Goal: Task Accomplishment & Management: Complete application form

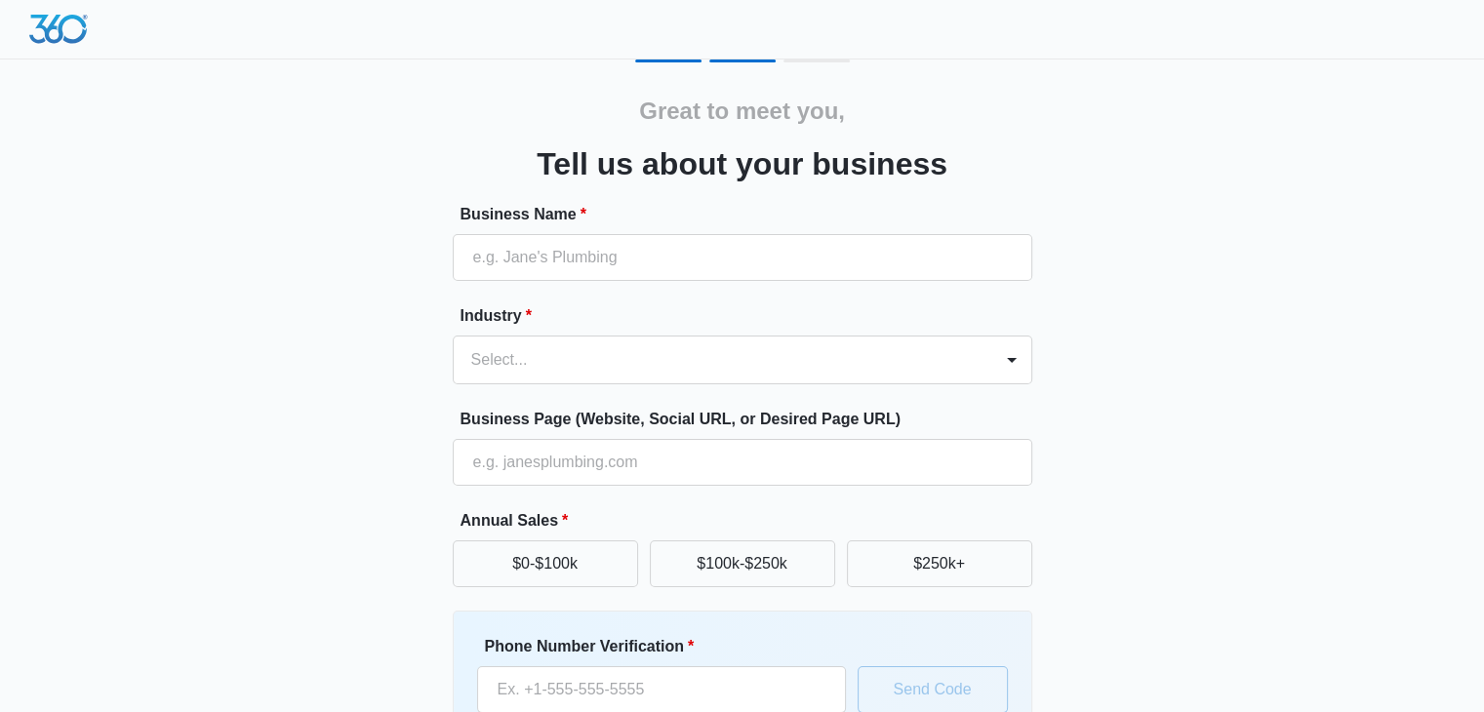
scroll to position [161, 0]
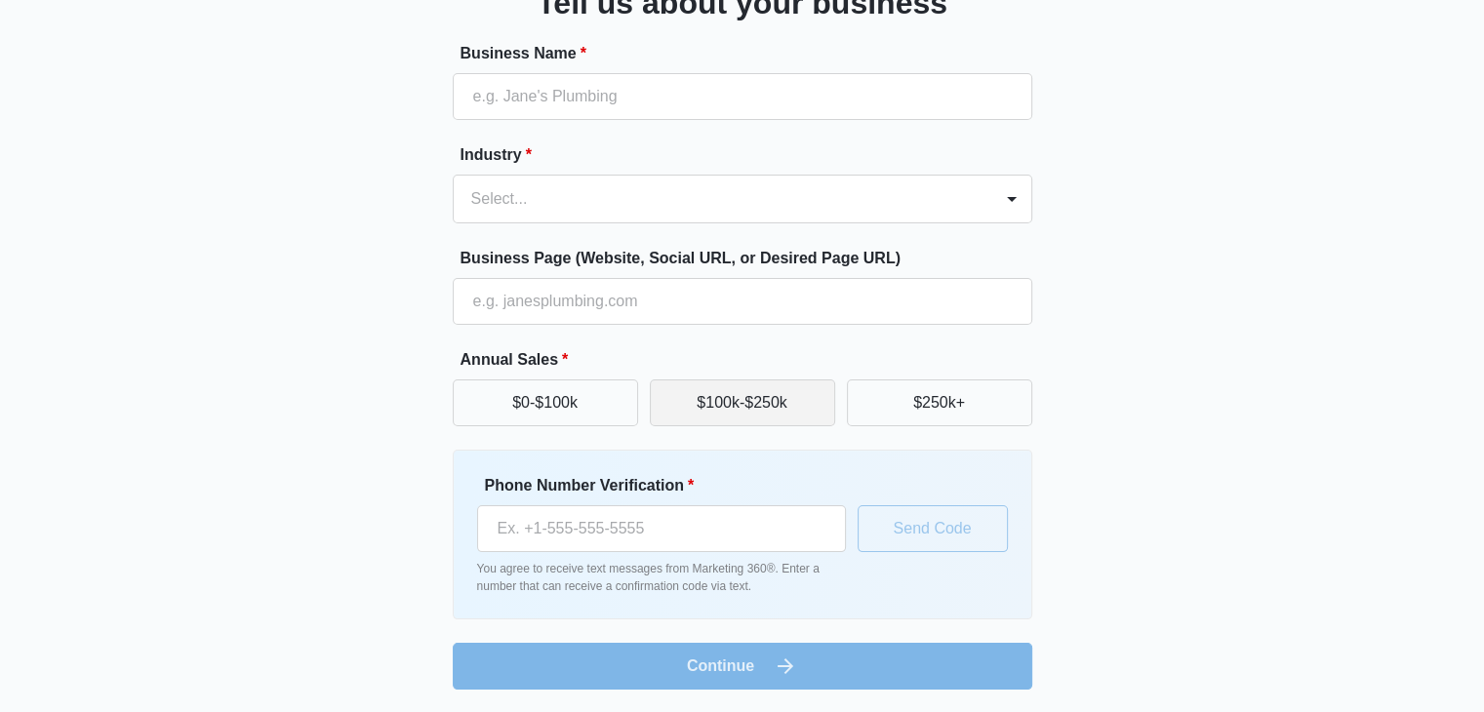
click at [776, 402] on button "$100k-$250k" at bounding box center [742, 403] width 185 height 47
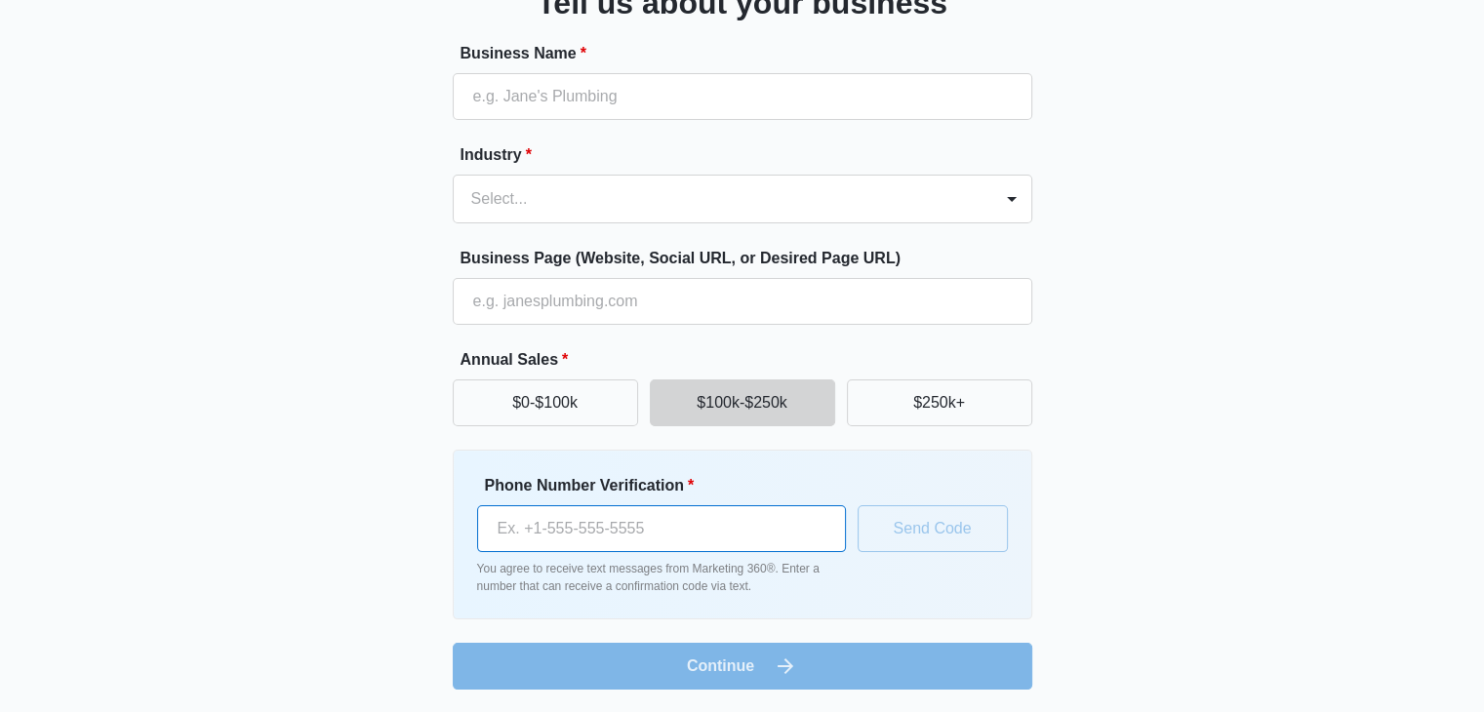
click at [648, 524] on input "Phone Number Verification *" at bounding box center [661, 529] width 369 height 47
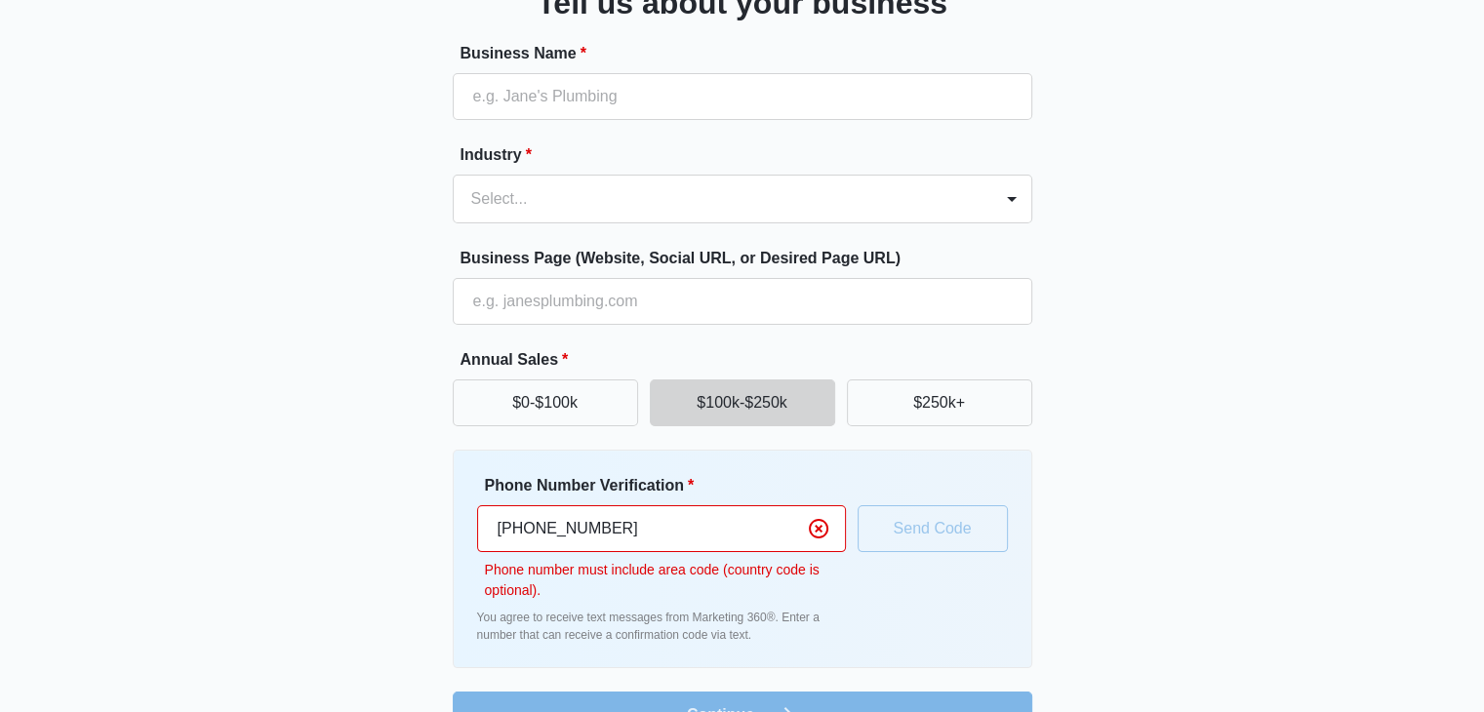
click at [1190, 513] on div "Great to meet you, Tell us about your business Business Name * Industry * Selec…" at bounding box center [742, 319] width 1171 height 840
click at [507, 523] on input "+62 835 6171 3" at bounding box center [661, 529] width 369 height 47
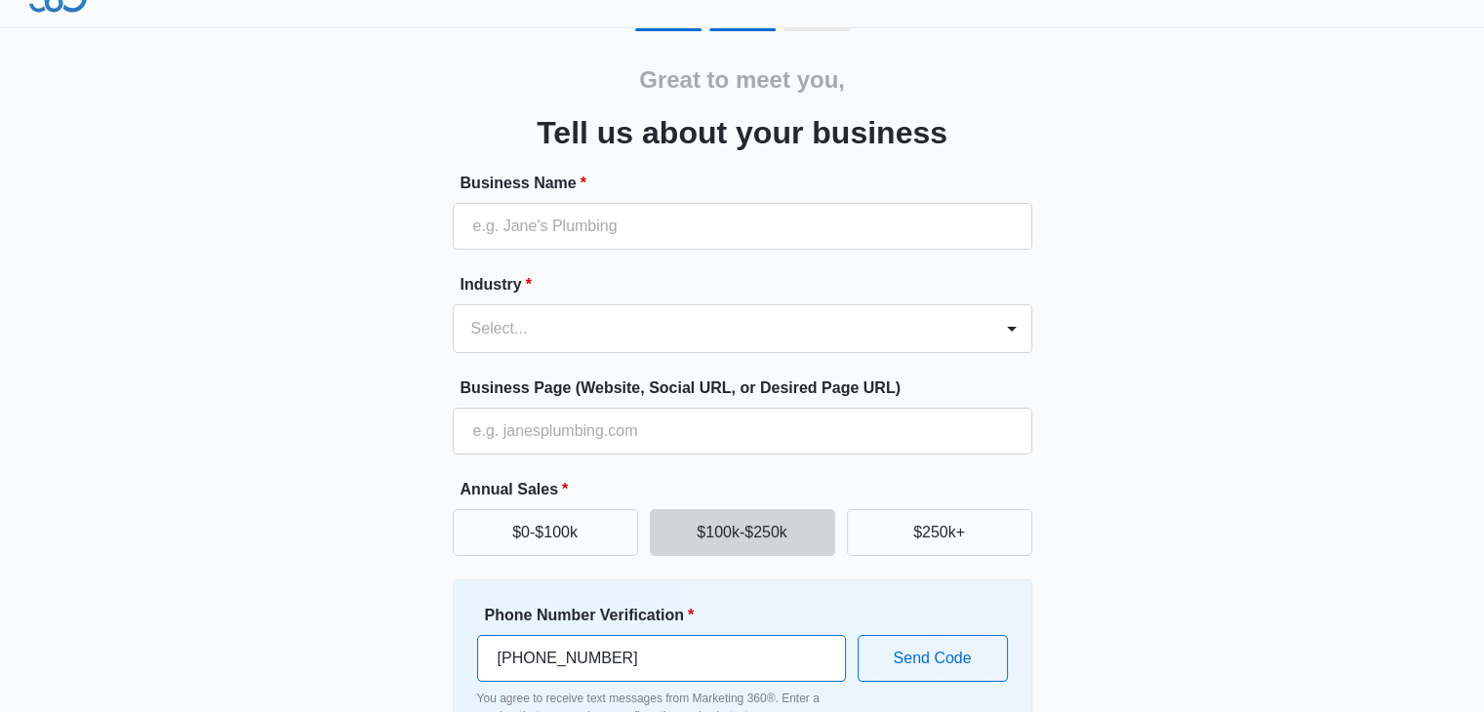
scroll to position [29, 0]
type input "(628) 356-1713"
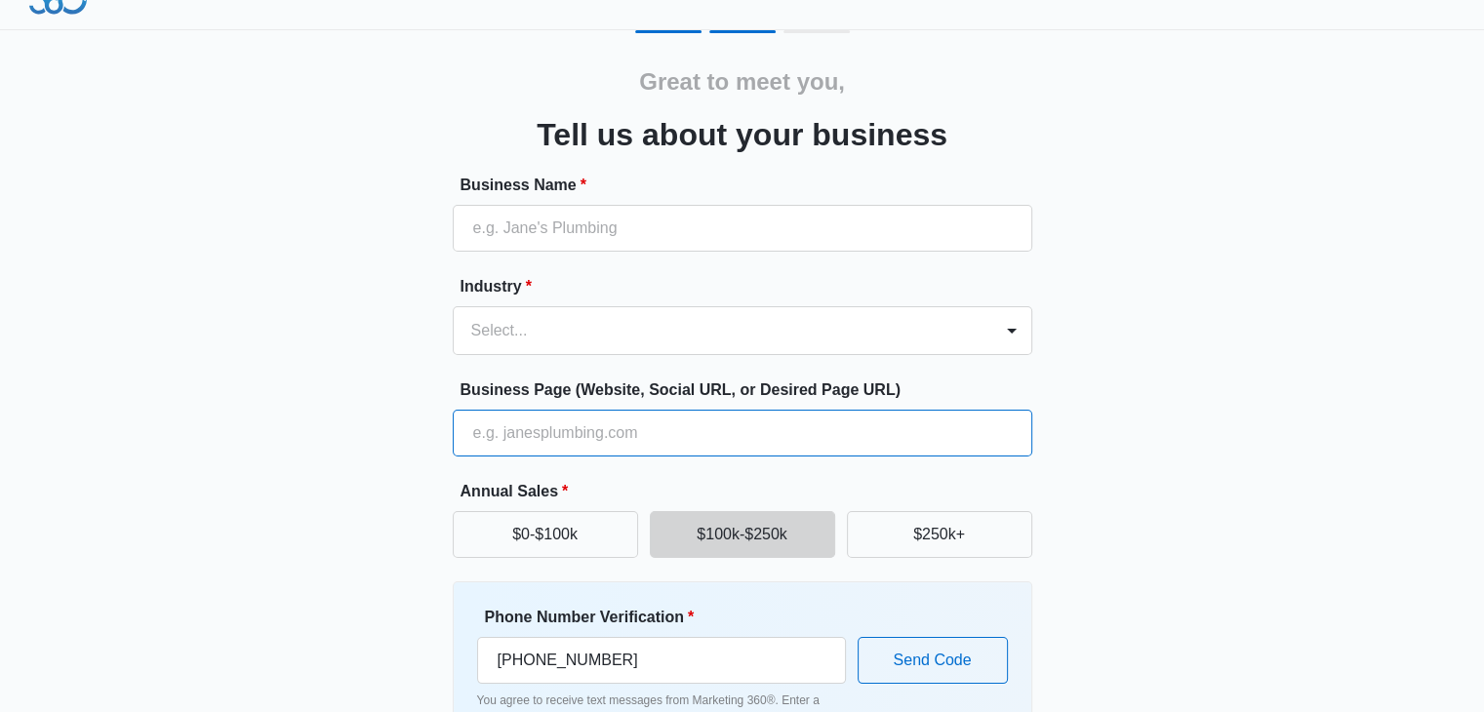
click at [589, 431] on input "Business Page (Website, Social URL, or Desired Page URL)" at bounding box center [743, 433] width 580 height 47
paste input "https://kaup24.ee/et/pood/elite-commerce?"
type input "https://kaup24.ee/et/pood/elite-commerce?"
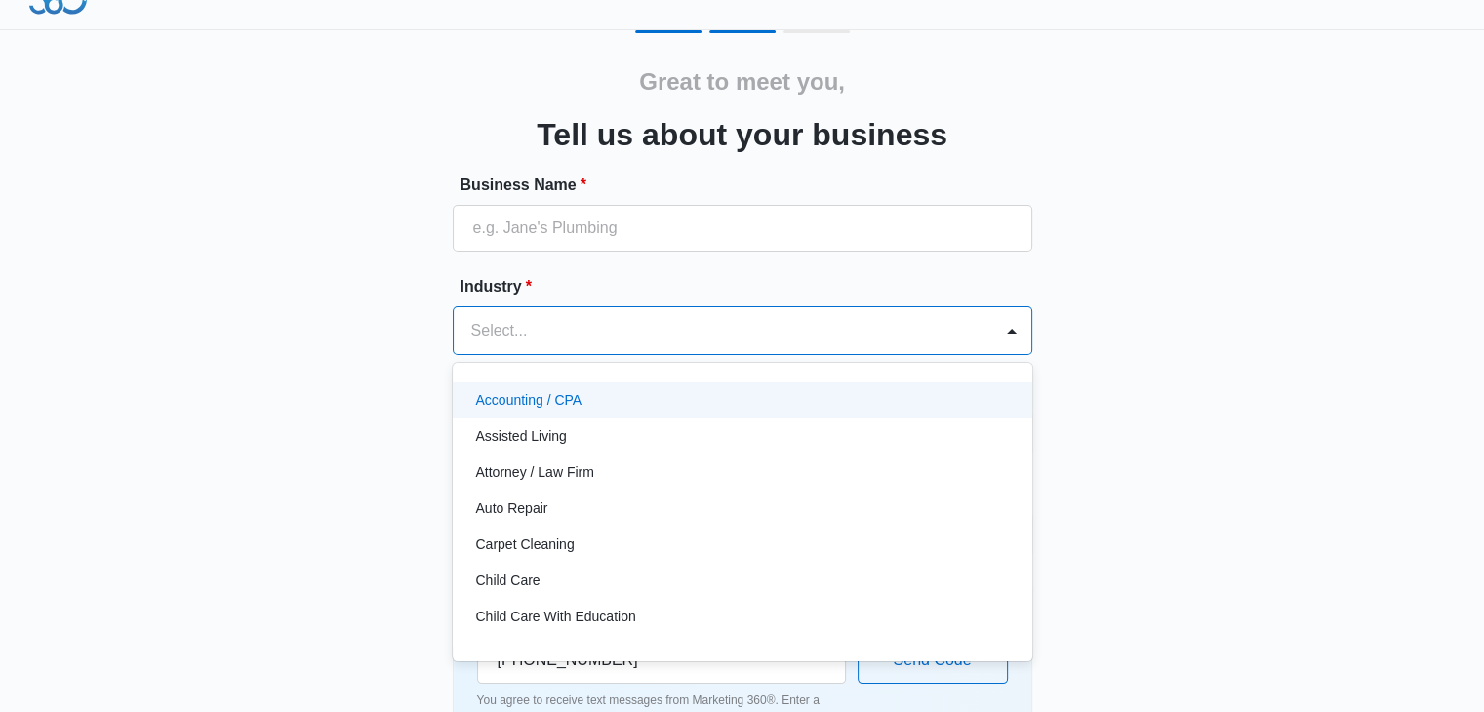
click at [658, 317] on div at bounding box center [719, 330] width 496 height 27
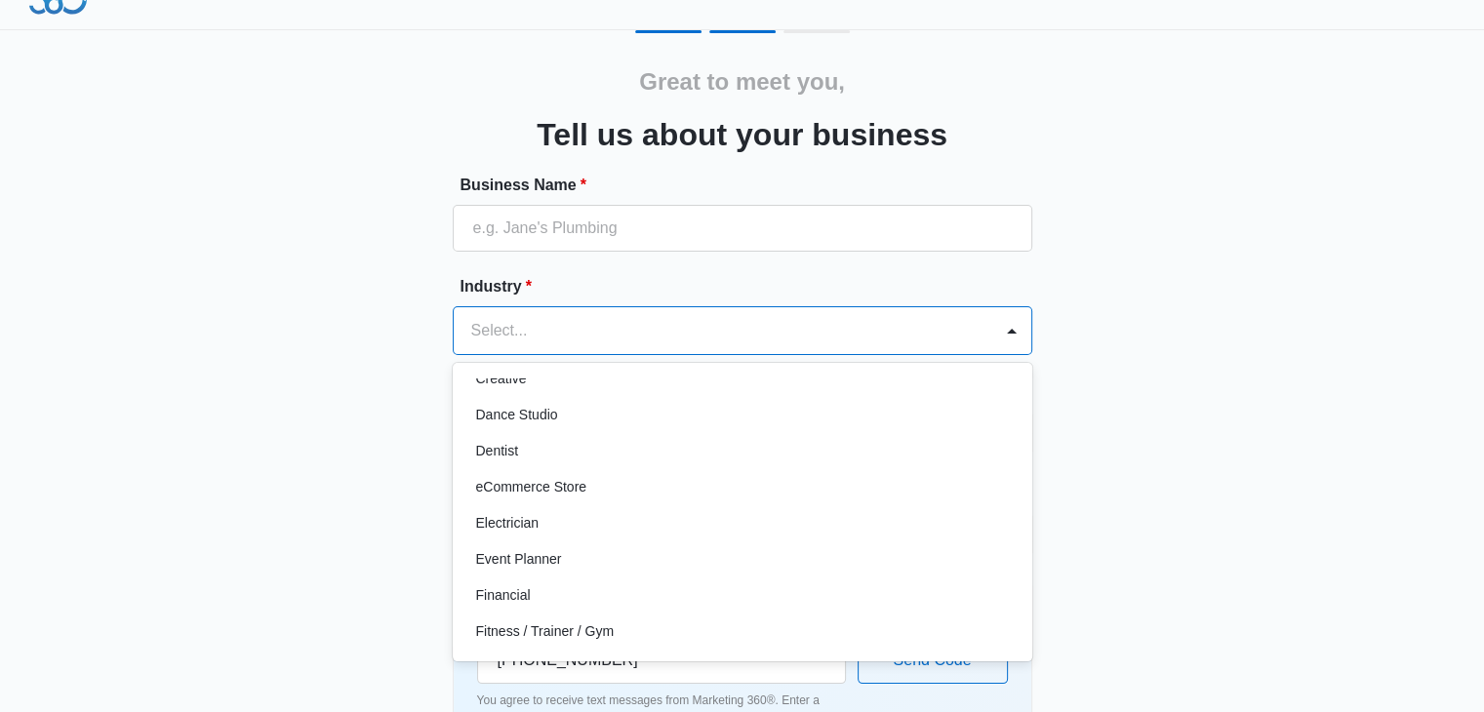
scroll to position [425, 0]
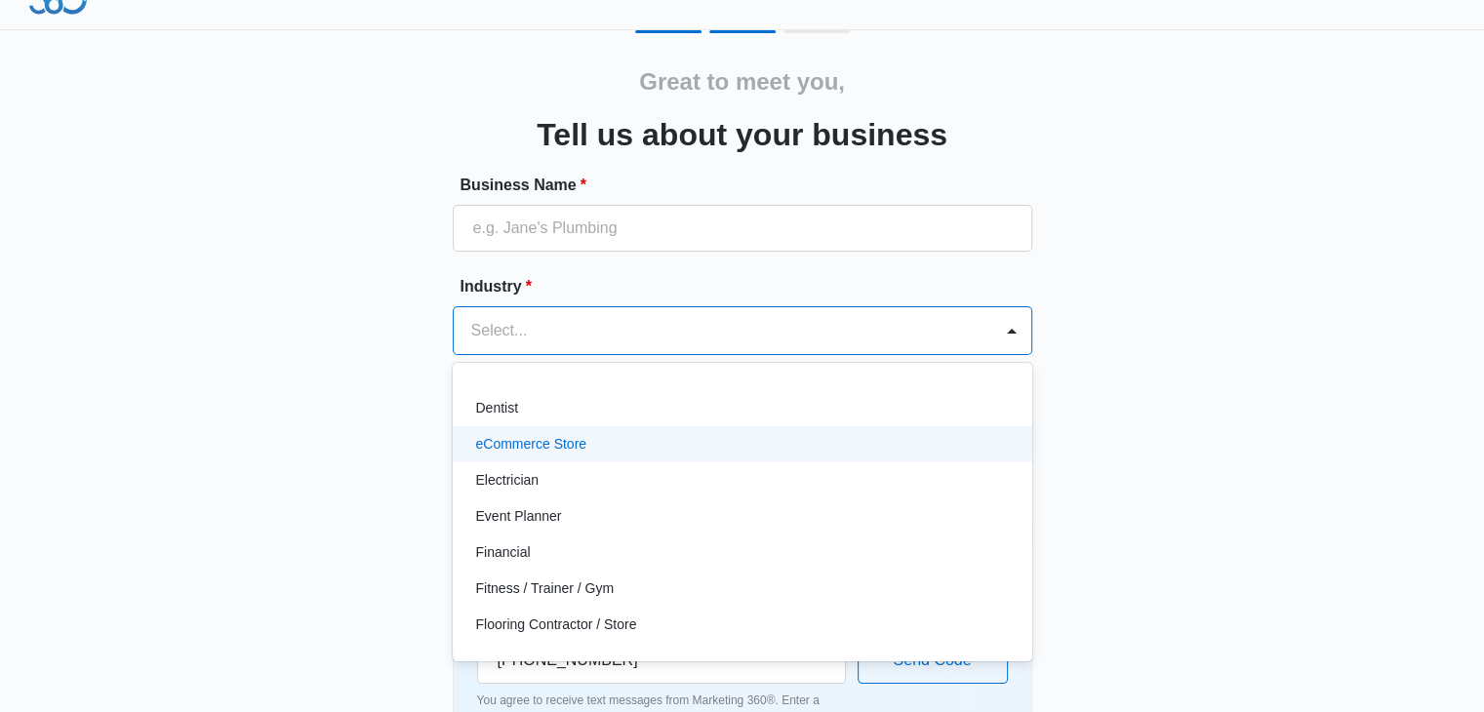
click at [888, 457] on div "eCommerce Store" at bounding box center [743, 444] width 580 height 36
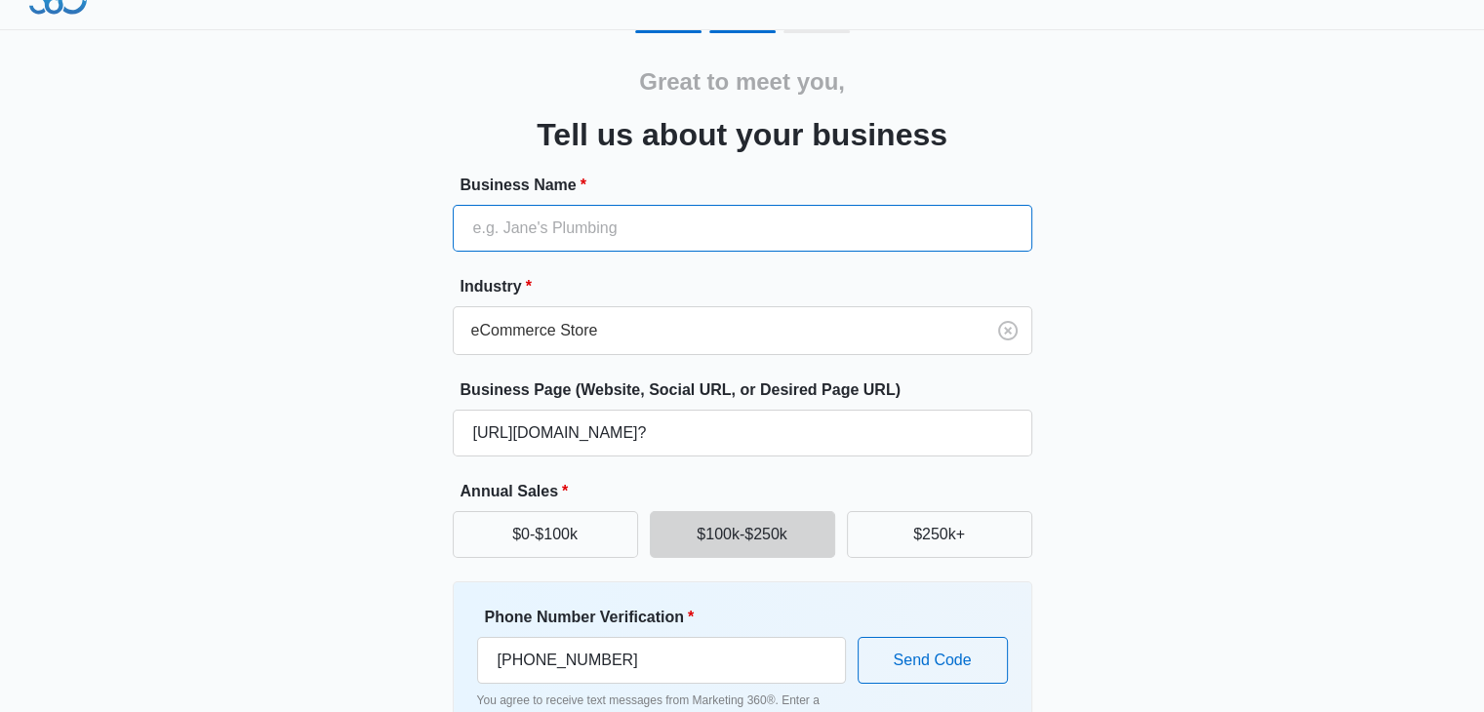
click at [612, 237] on input "Business Name *" at bounding box center [743, 228] width 580 height 47
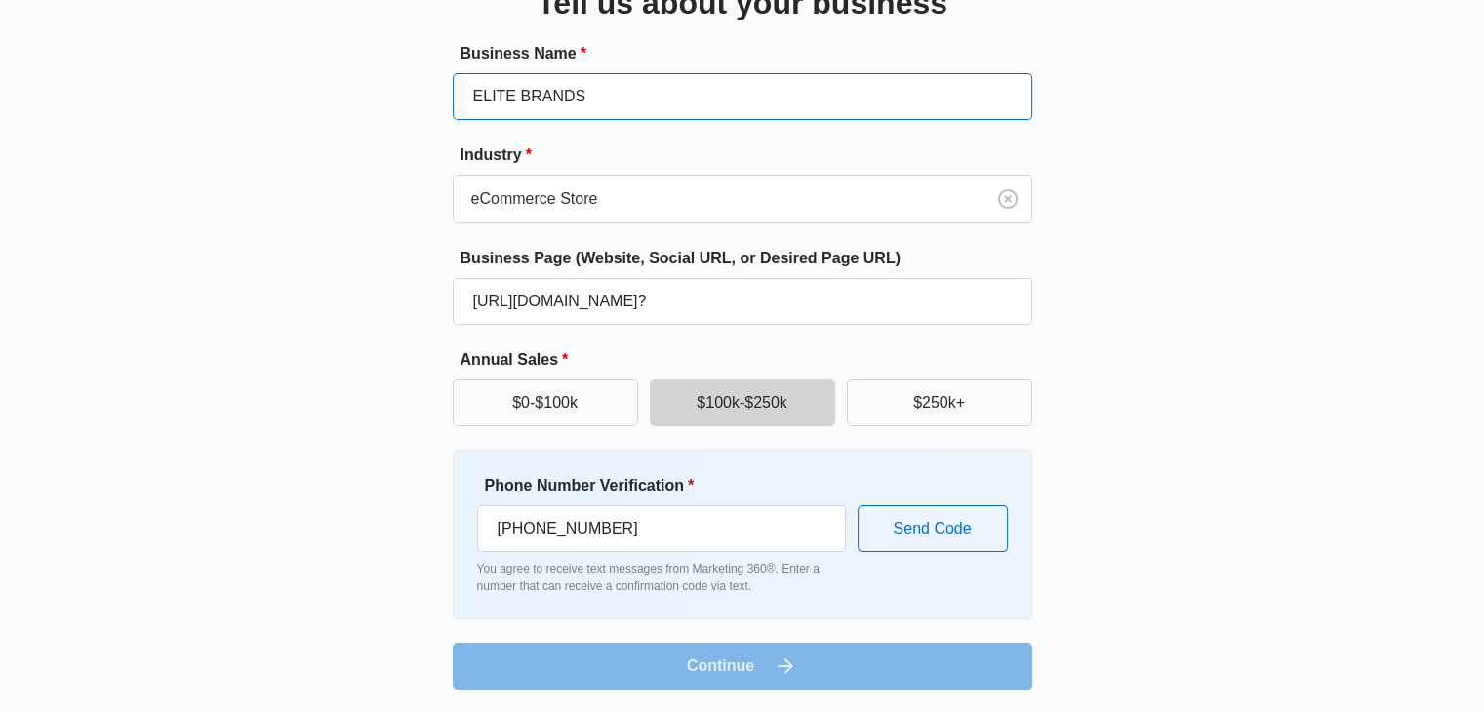
type input "ELITE BRANDS"
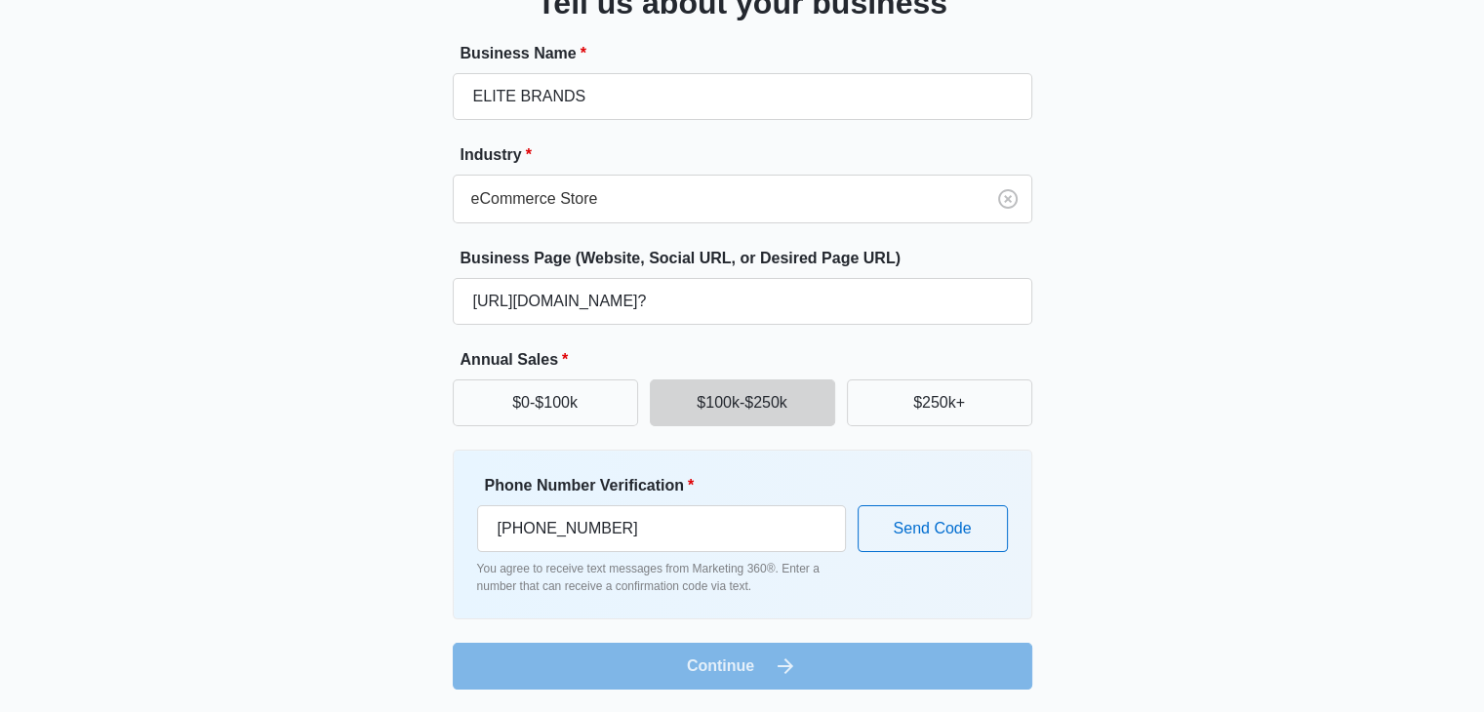
click at [1154, 398] on div "Great to meet you, Tell us about your business Business Name * ELITE BRANDS Ind…" at bounding box center [742, 294] width 1171 height 791
click at [144, 481] on div "Great to meet you, Tell us about your business Business Name * ELITE BRANDS Ind…" at bounding box center [742, 276] width 1484 height 874
click at [1067, 543] on div "Great to meet you, Tell us about your business Business Name * ELITE BRANDS Ind…" at bounding box center [742, 294] width 1171 height 791
click at [966, 533] on button "Send Code" at bounding box center [933, 529] width 150 height 47
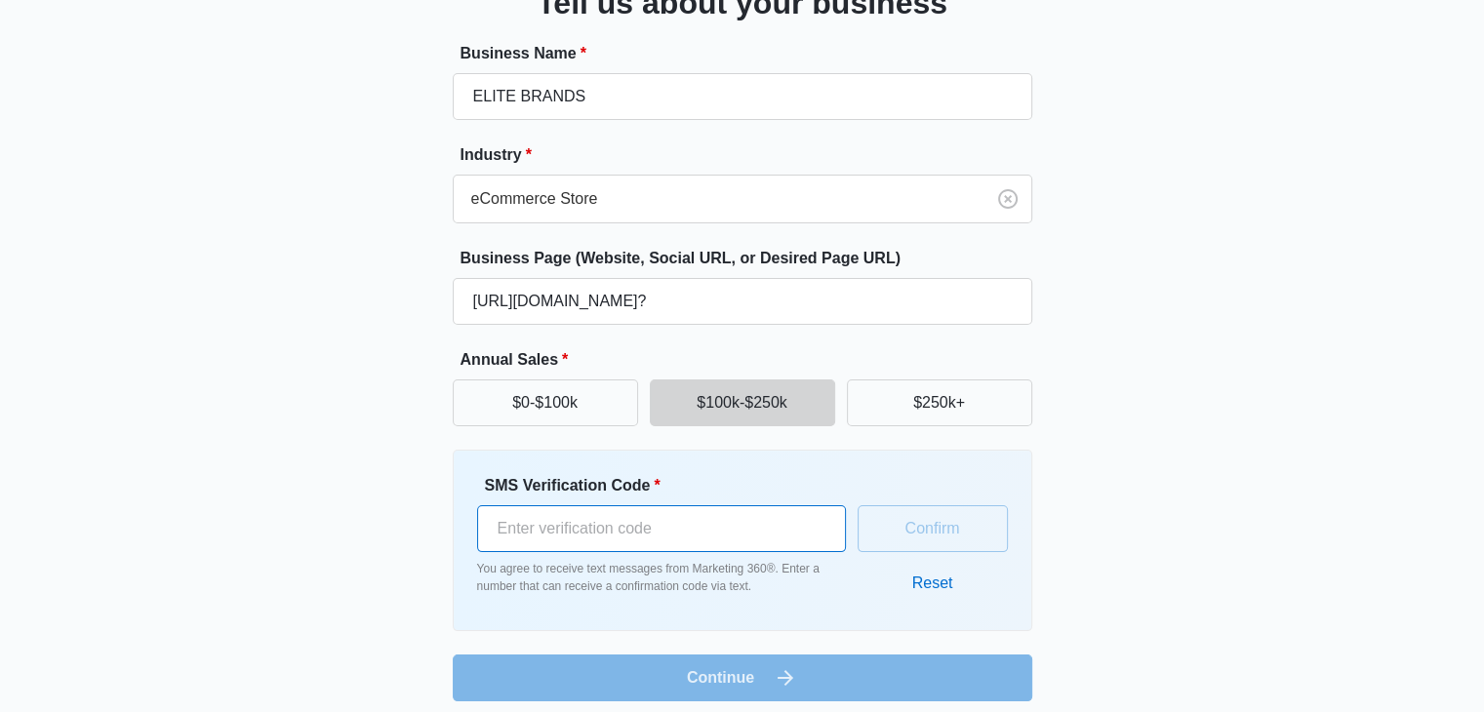
click at [768, 523] on input "SMS Verification Code *" at bounding box center [661, 529] width 369 height 47
type input "778820"
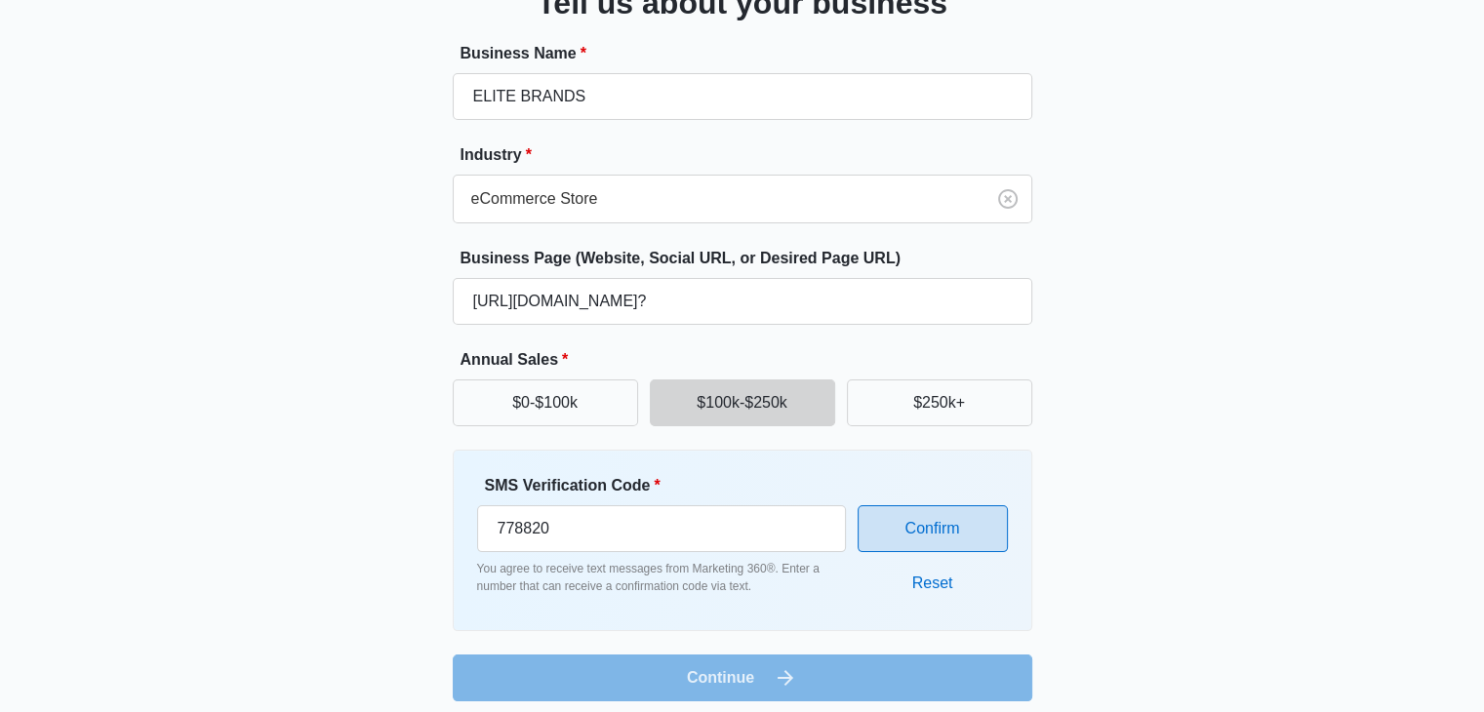
click at [911, 535] on button "Confirm" at bounding box center [933, 529] width 150 height 47
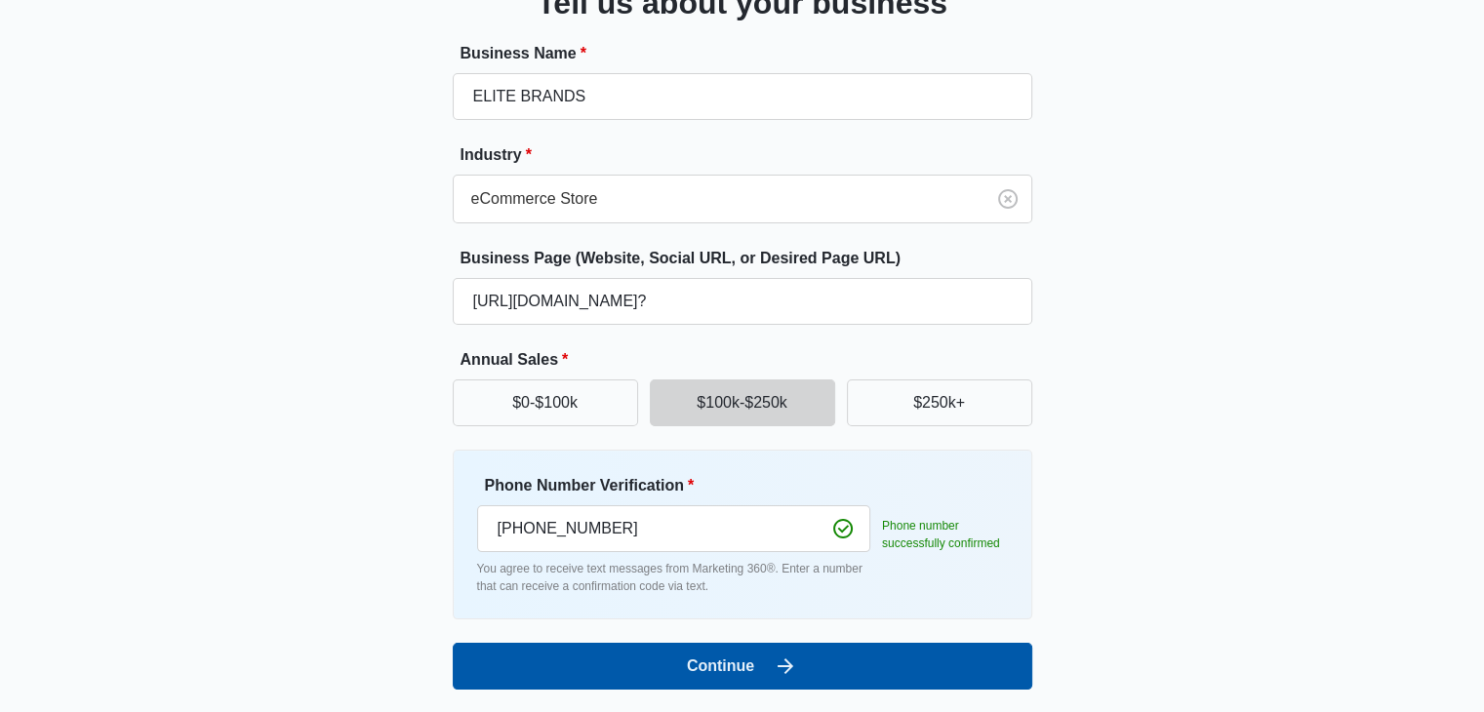
click at [742, 672] on button "Continue" at bounding box center [743, 666] width 580 height 47
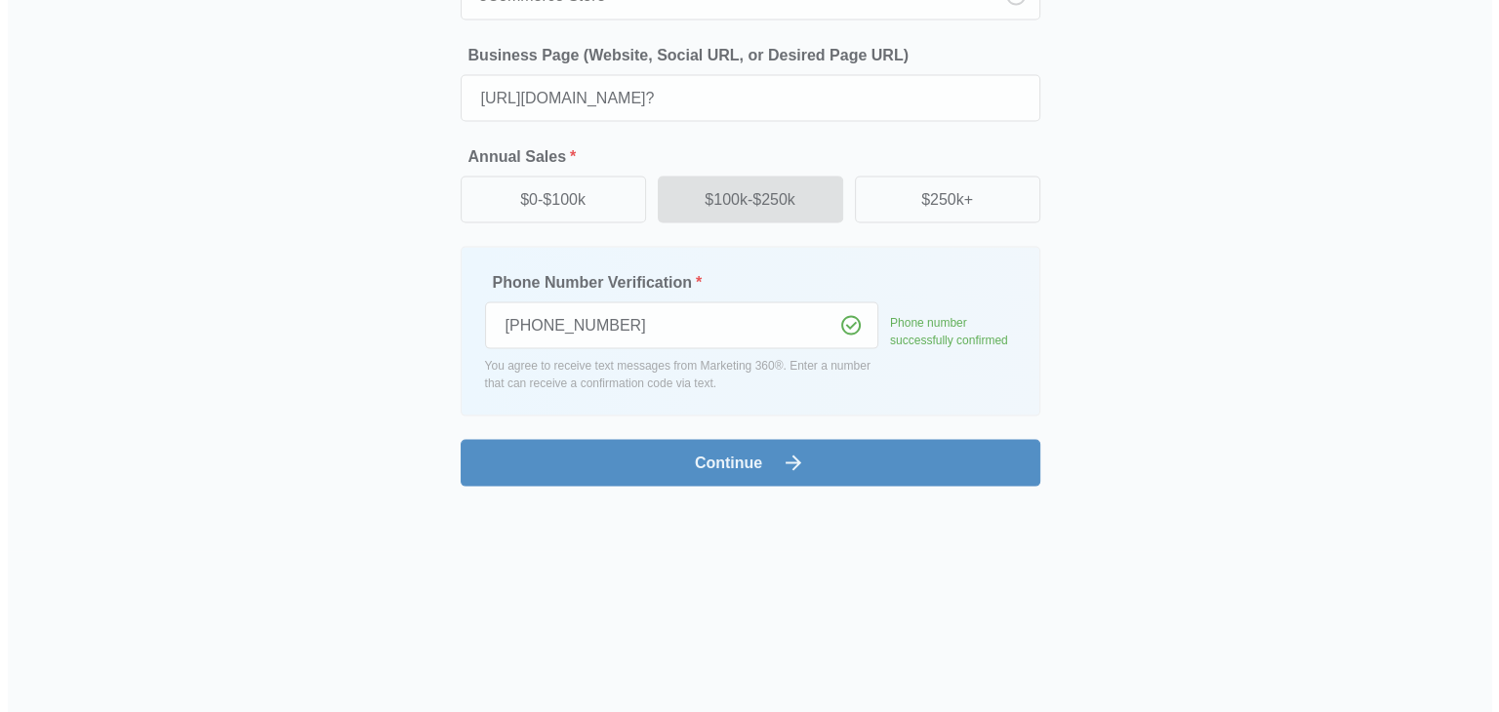
scroll to position [0, 0]
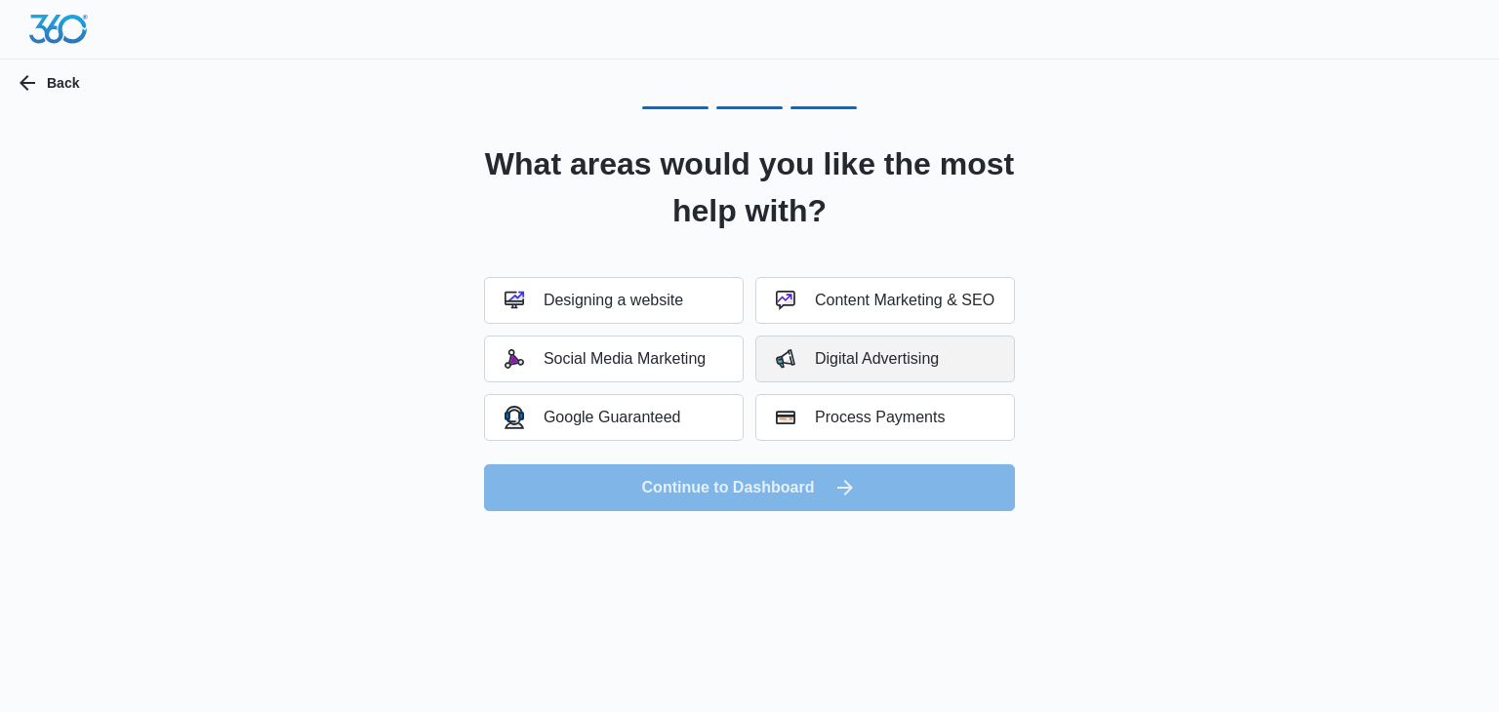
click at [817, 364] on div "Digital Advertising" at bounding box center [857, 359] width 163 height 20
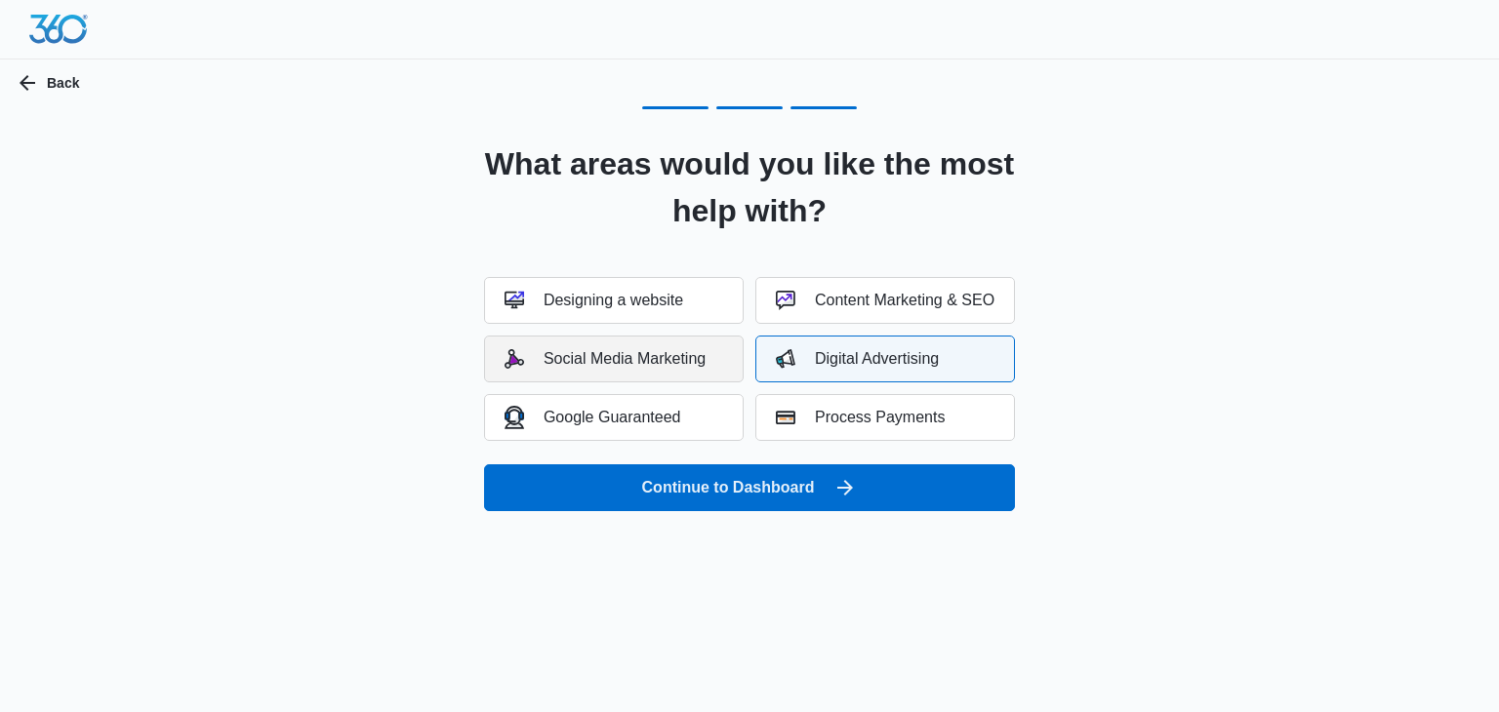
click at [695, 372] on button "Social Media Marketing" at bounding box center [614, 359] width 260 height 47
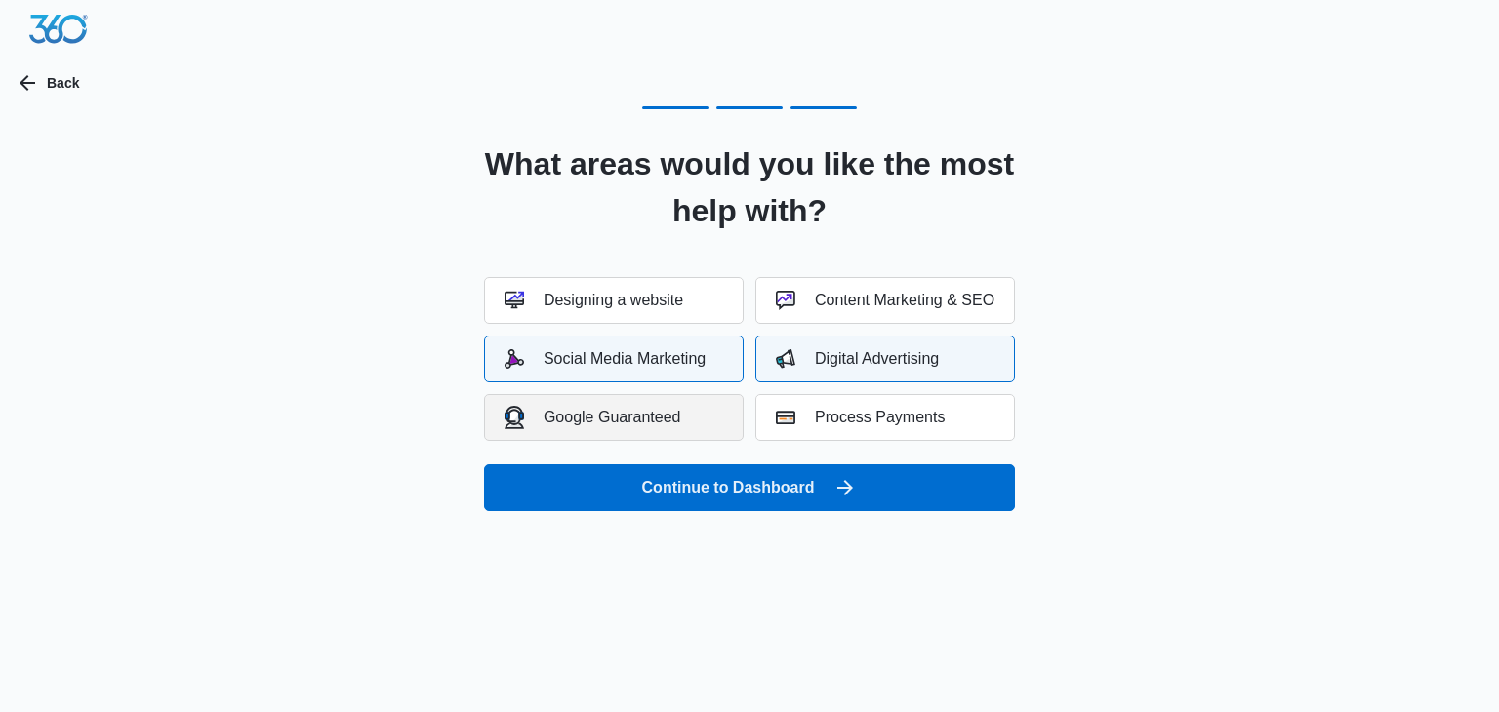
click at [695, 407] on button "Google Guaranteed" at bounding box center [614, 417] width 260 height 47
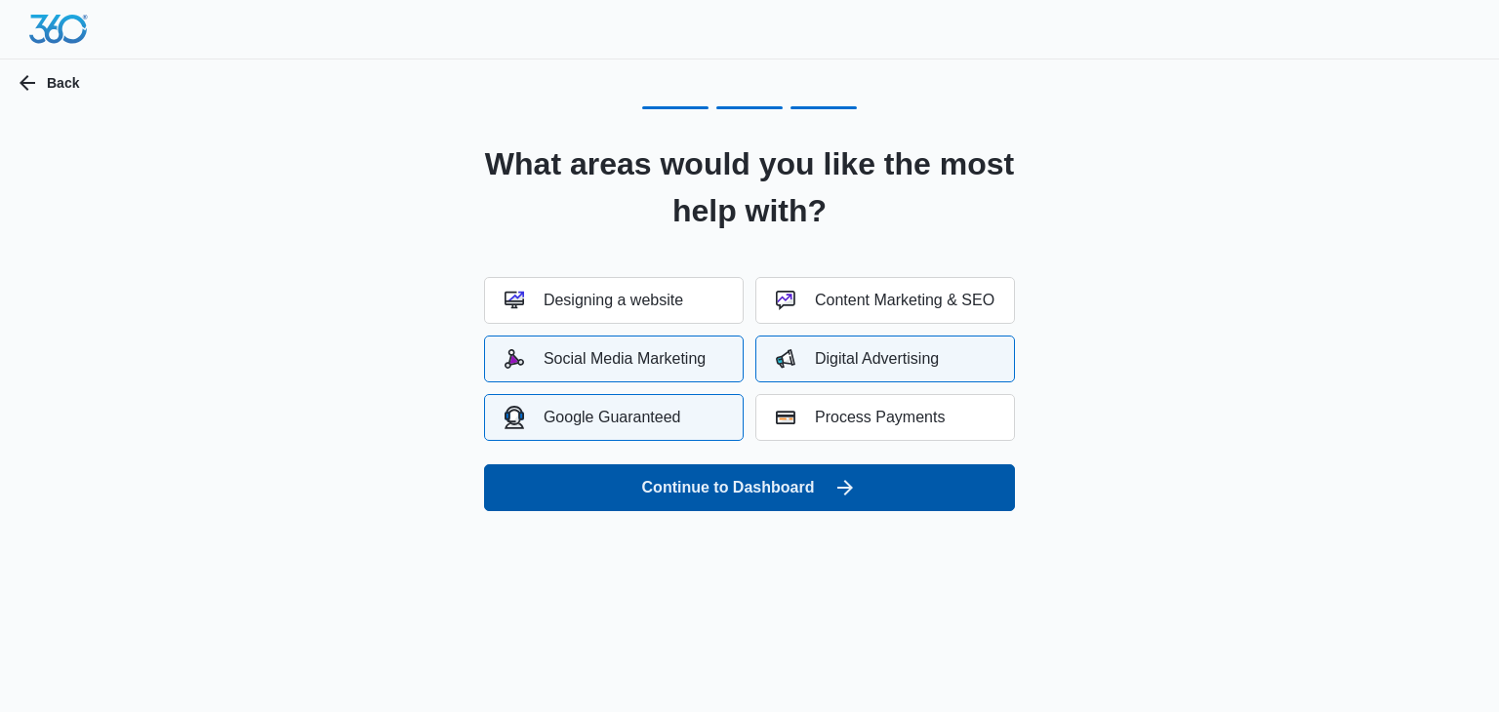
click at [868, 477] on button "Continue to Dashboard" at bounding box center [749, 488] width 531 height 47
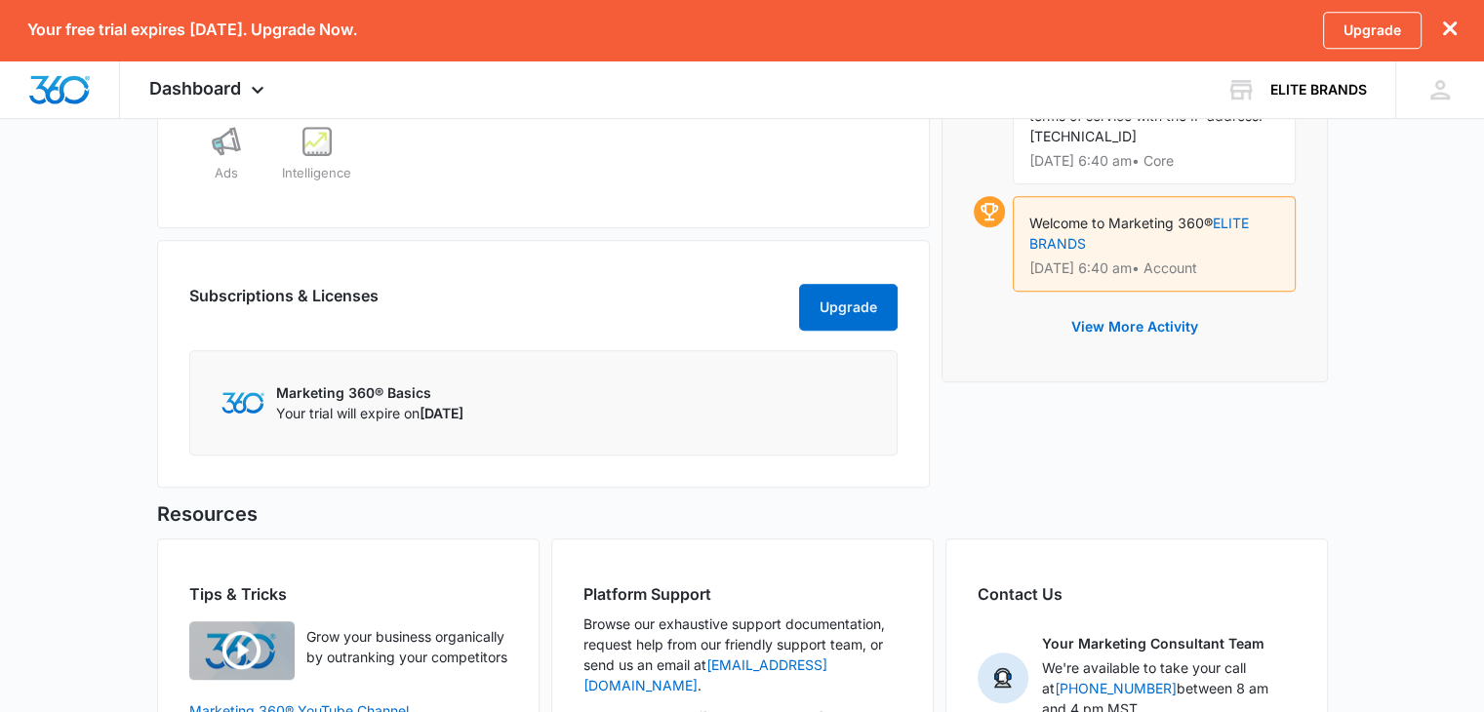
scroll to position [1137, 0]
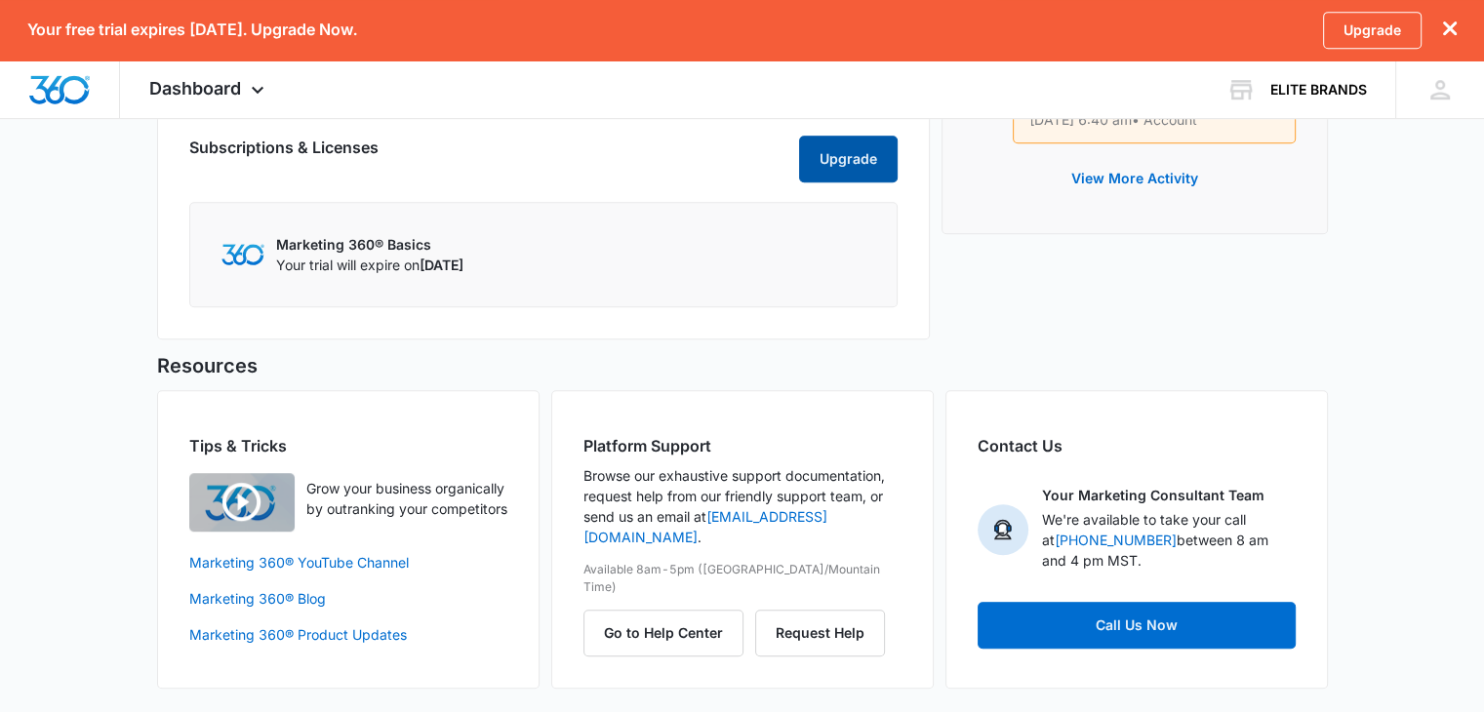
click at [843, 153] on button "Upgrade" at bounding box center [848, 159] width 99 height 47
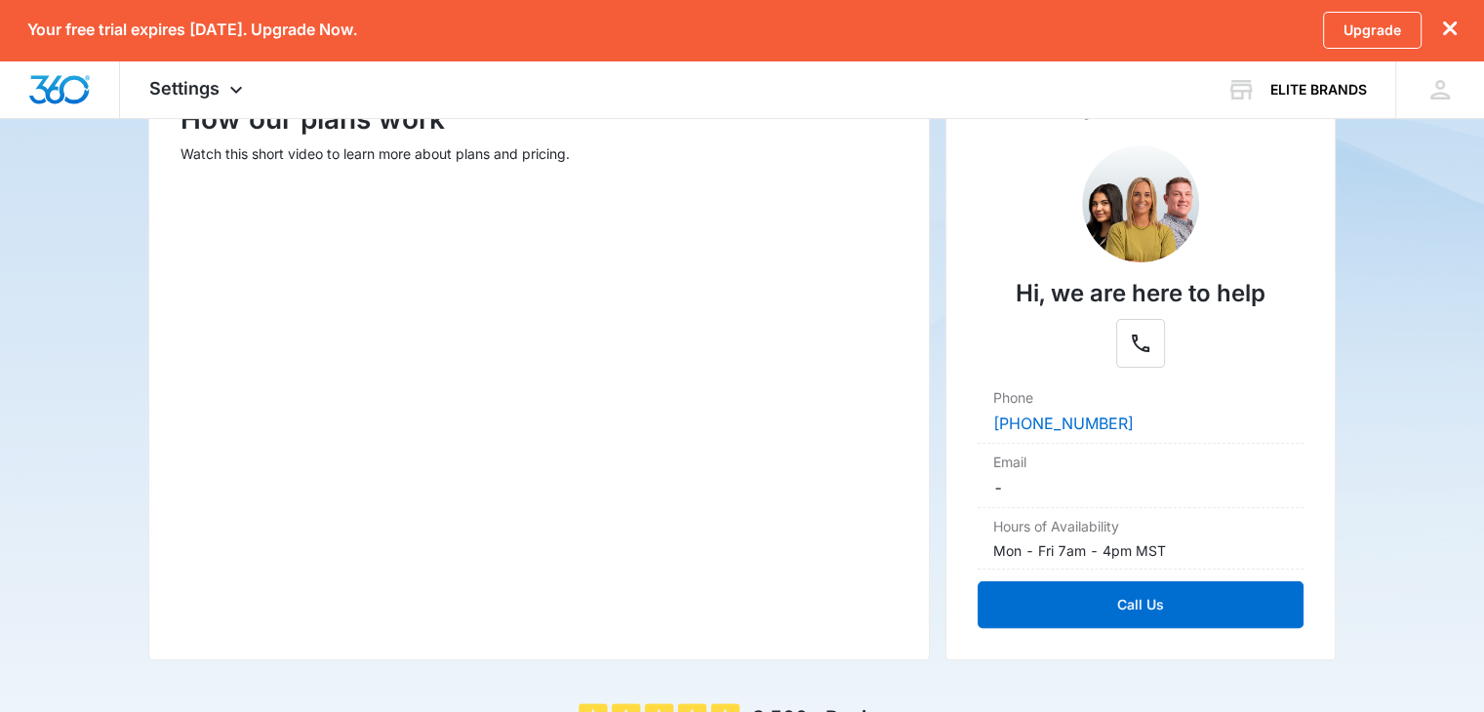
scroll to position [310, 0]
